Goal: Navigation & Orientation: Find specific page/section

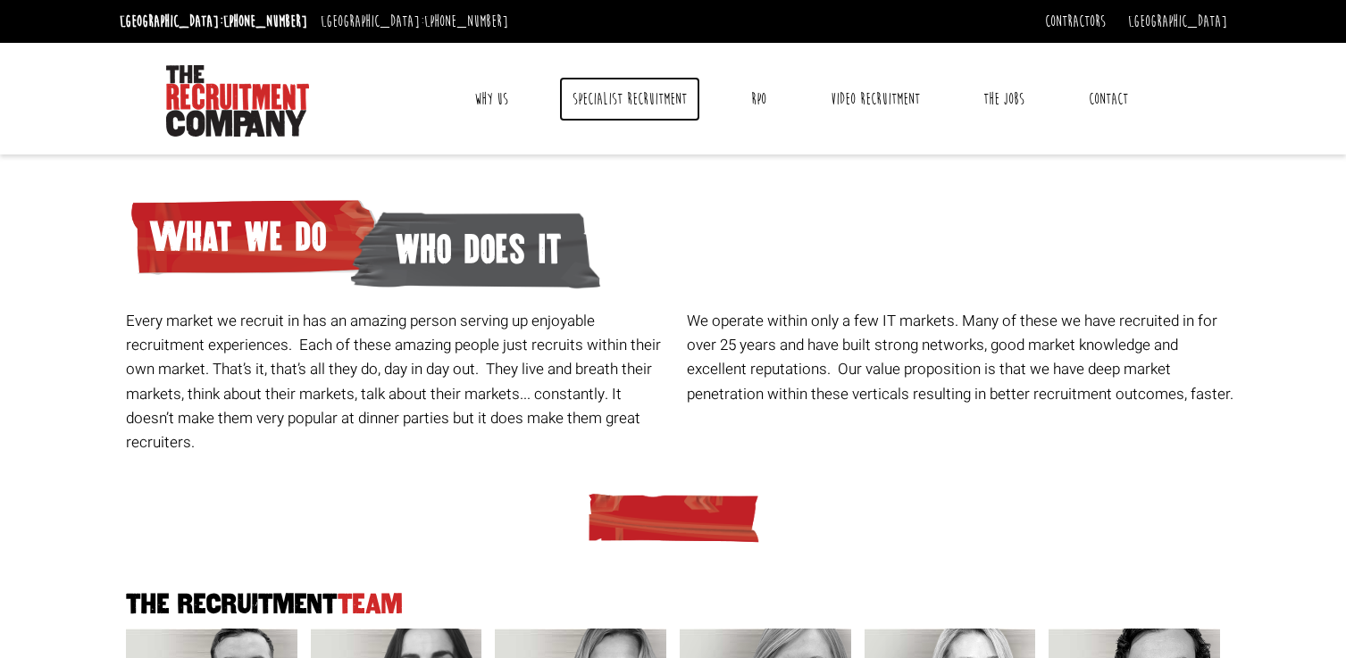
click at [631, 95] on link "Specialist Recruitment" at bounding box center [629, 99] width 141 height 45
click at [999, 90] on link "The Jobs" at bounding box center [1004, 99] width 68 height 45
